Goal: Task Accomplishment & Management: Use online tool/utility

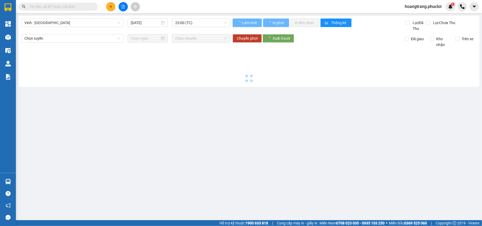
type input "[DATE]"
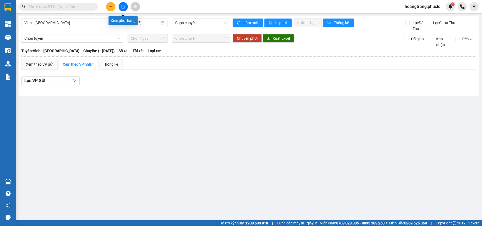
click at [124, 6] on icon "file-add" at bounding box center [123, 7] width 4 height 4
click at [94, 23] on span "Vinh - [GEOGRAPHIC_DATA]" at bounding box center [72, 23] width 96 height 8
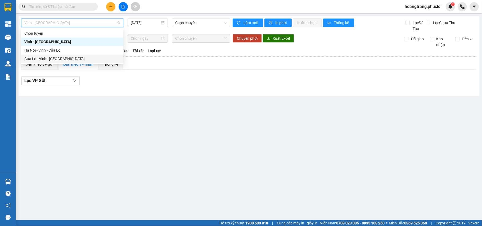
drag, startPoint x: 47, startPoint y: 62, endPoint x: 50, endPoint y: 61, distance: 3.0
click at [50, 61] on div "Cửa Lò - Vinh - [GEOGRAPHIC_DATA]" at bounding box center [72, 59] width 96 height 6
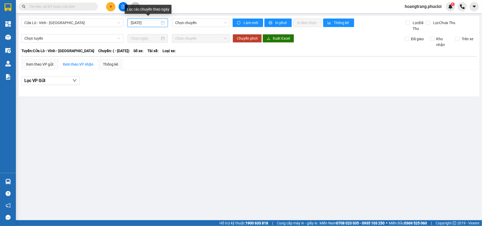
click at [154, 24] on input "[DATE]" at bounding box center [145, 23] width 29 height 6
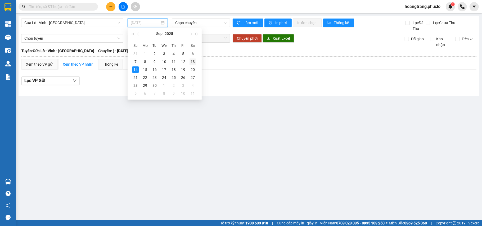
click at [192, 61] on div "13" at bounding box center [193, 62] width 6 height 6
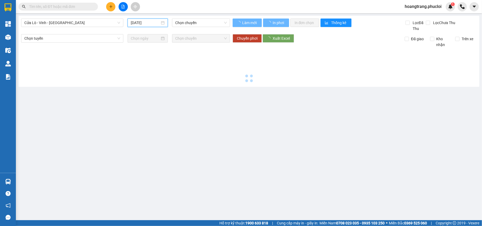
type input "[DATE]"
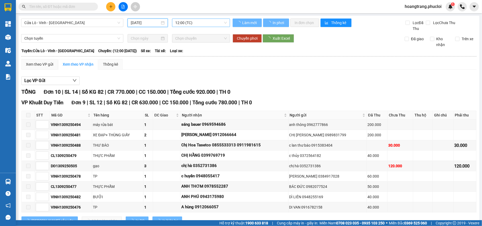
click at [190, 23] on span "12:00 (TC)" at bounding box center [201, 23] width 52 height 8
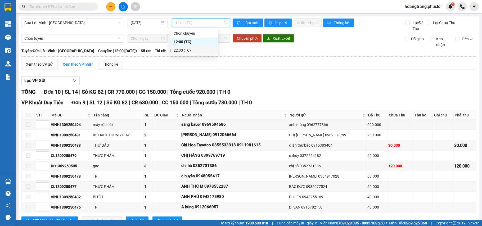
click at [178, 49] on div "22:00 (TC)" at bounding box center [194, 50] width 41 height 6
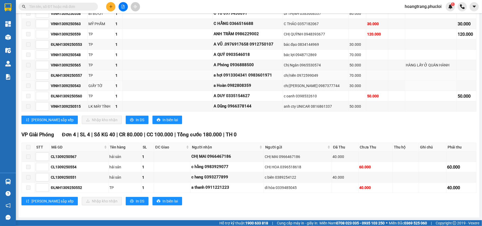
scroll to position [232, 0]
click at [126, 118] on button "In DS" at bounding box center [137, 120] width 23 height 8
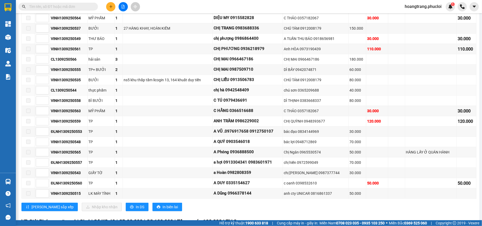
scroll to position [91, 0]
